Goal: Book appointment/travel/reservation

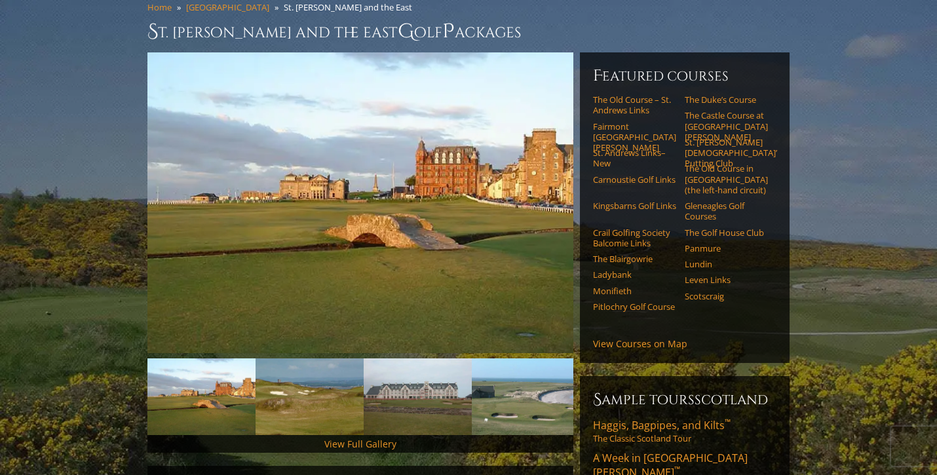
scroll to position [112, 0]
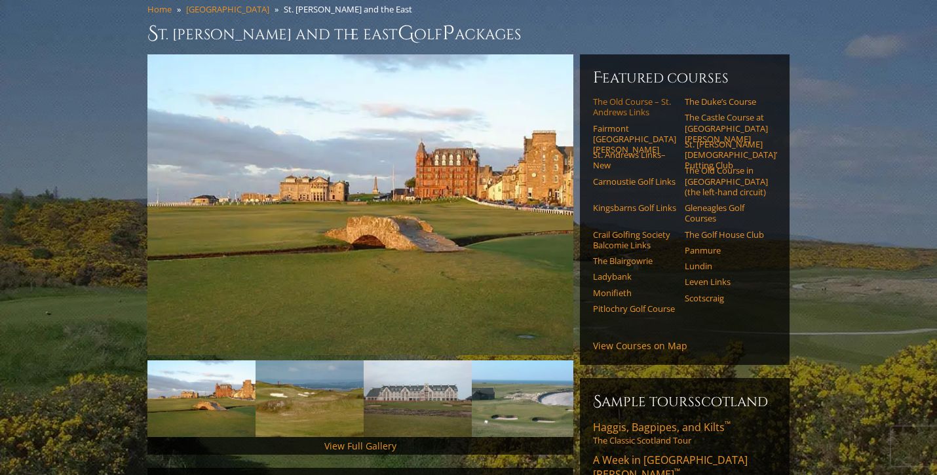
click at [617, 96] on link "The Old Course – St. Andrews Links" at bounding box center [634, 107] width 83 height 22
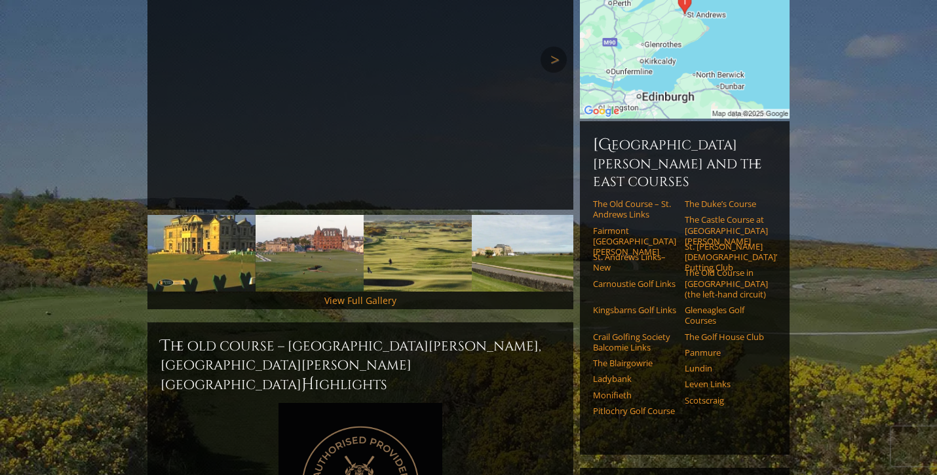
scroll to position [66, 0]
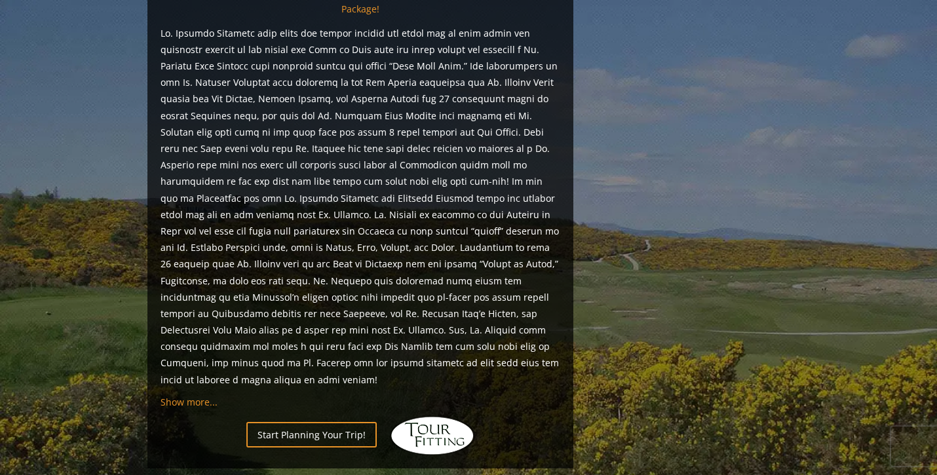
scroll to position [1051, 0]
